Goal: Check status: Check status

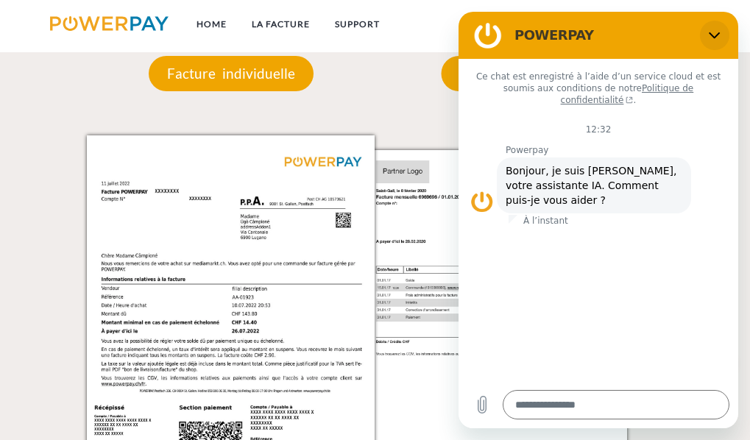
click at [714, 36] on icon "Fermer" at bounding box center [715, 35] width 12 height 12
type textarea "*"
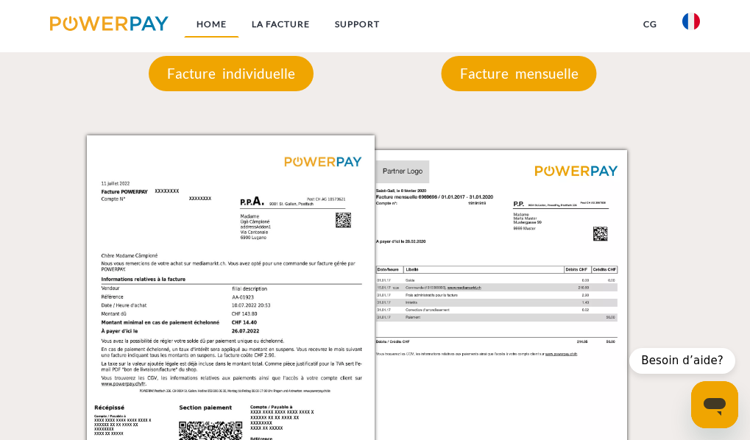
click at [210, 26] on link "Home" at bounding box center [211, 24] width 55 height 26
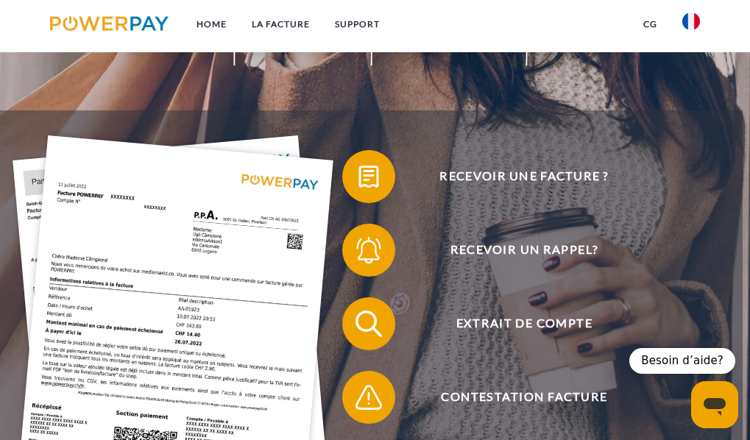
scroll to position [147, 0]
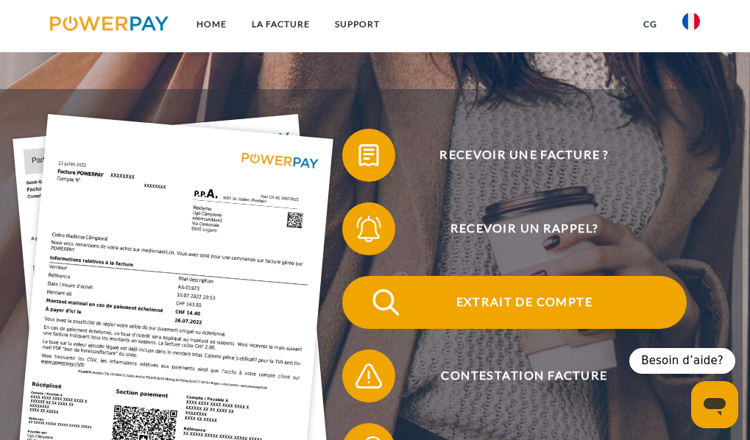
click at [522, 316] on span "Extrait de compte" at bounding box center [524, 302] width 324 height 53
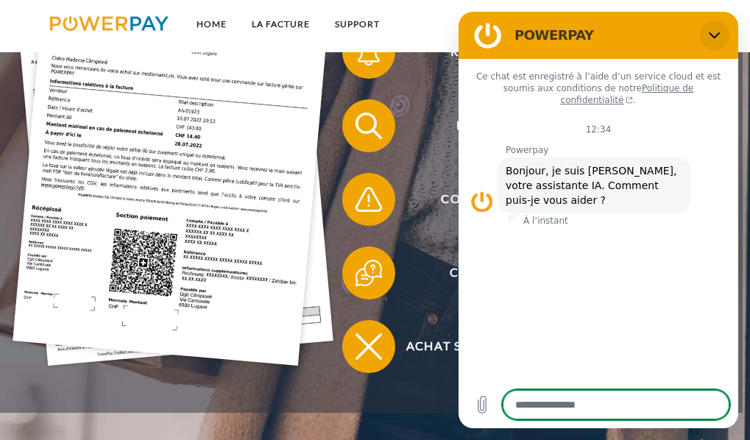
click at [712, 36] on icon "Fermer" at bounding box center [714, 35] width 11 height 7
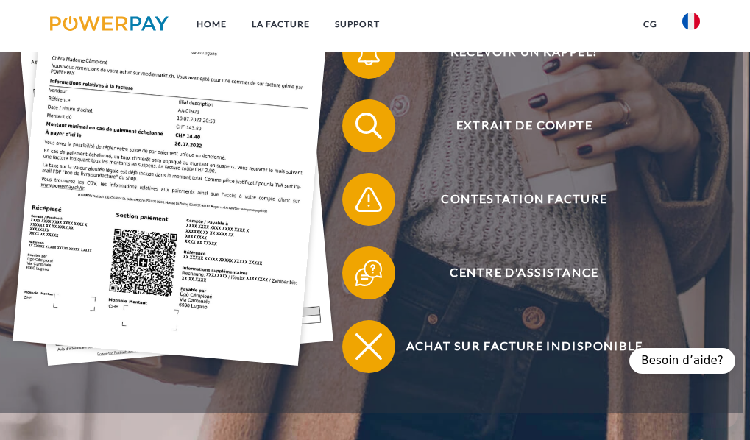
type textarea "*"
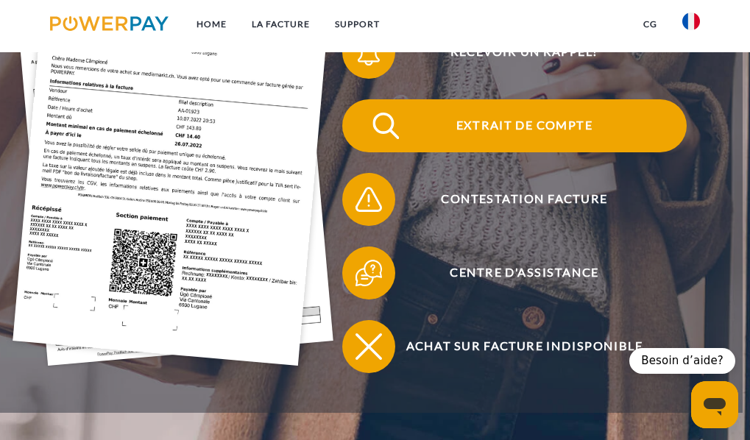
click at [509, 128] on span "Extrait de compte" at bounding box center [524, 125] width 324 height 53
